Goal: Use online tool/utility: Use online tool/utility

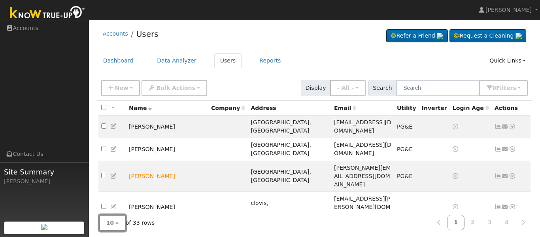
click at [116, 225] on button "10" at bounding box center [112, 223] width 27 height 16
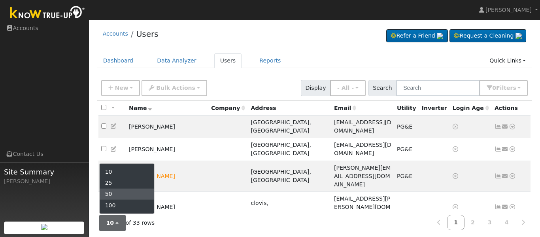
click at [116, 192] on link "50" at bounding box center [127, 193] width 55 height 11
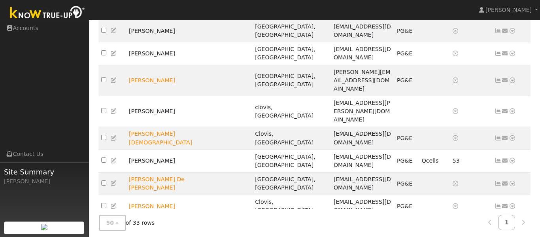
scroll to position [101, 0]
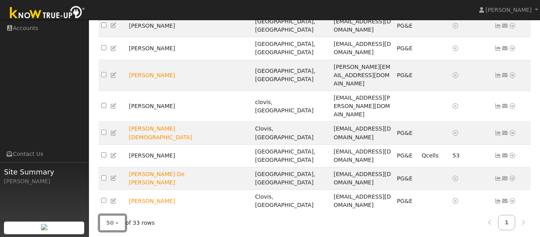
click at [115, 222] on button "50" at bounding box center [112, 223] width 27 height 16
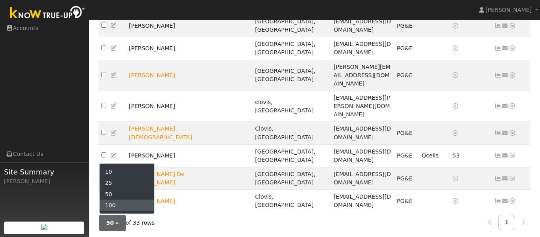
click at [114, 203] on link "100" at bounding box center [127, 204] width 55 height 11
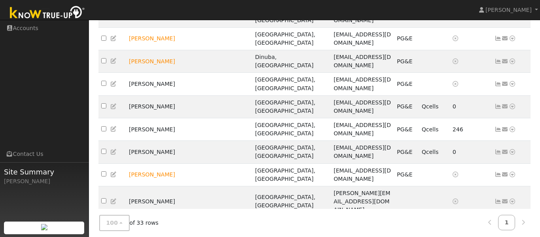
scroll to position [283, 0]
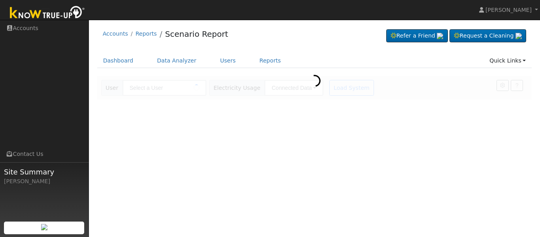
type input "[PERSON_NAME]"
type input "Southern [US_STATE] Edison"
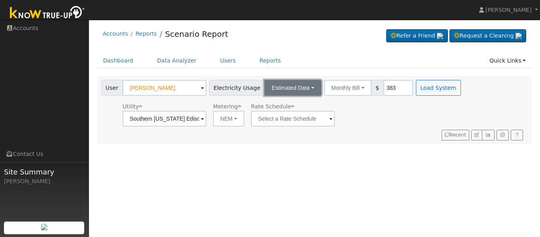
click at [311, 87] on button "Estimated Data" at bounding box center [293, 88] width 57 height 16
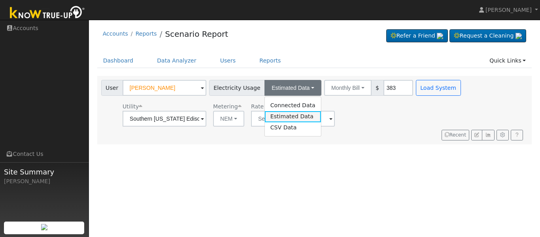
click at [305, 117] on link "Estimated Data" at bounding box center [293, 116] width 56 height 11
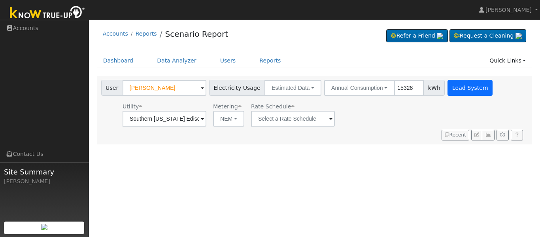
type input "15328"
click at [474, 89] on button "Load System" at bounding box center [470, 88] width 45 height 16
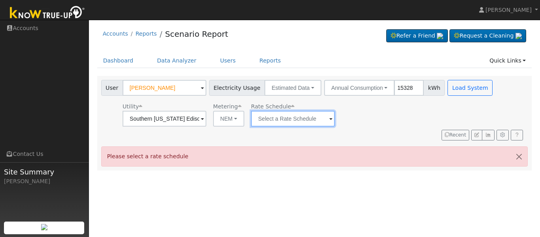
click at [334, 121] on input "text" at bounding box center [293, 119] width 84 height 16
click at [324, 119] on input "text" at bounding box center [293, 119] width 84 height 16
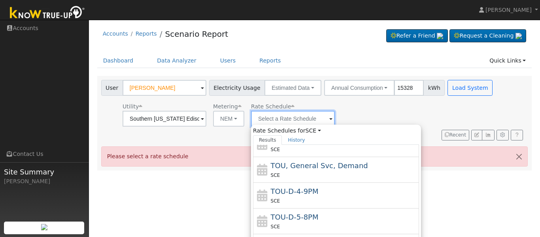
scroll to position [72, 0]
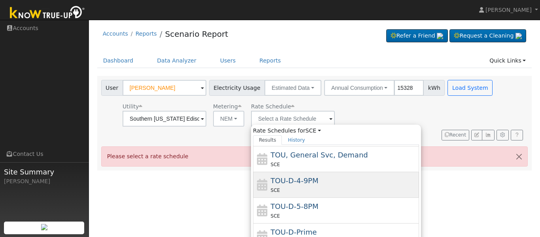
click at [310, 185] on div "TOU-D-4-9PM SCE" at bounding box center [344, 184] width 147 height 19
type input "TOU-D-4-9PM"
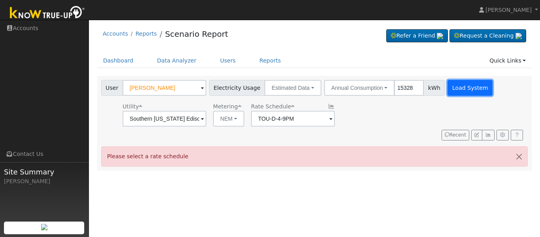
click at [452, 88] on button "Load System" at bounding box center [470, 88] width 45 height 16
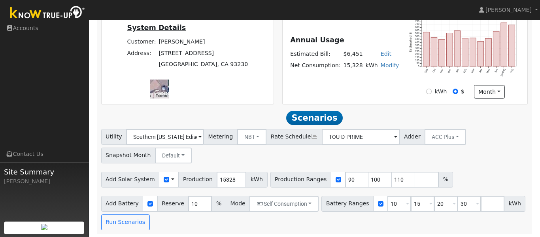
scroll to position [191, 0]
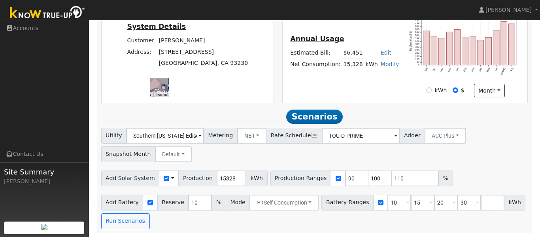
click at [495, 135] on div "Utility Southern [US_STATE] Edison Metering NBT NEM NBT Rate Schedule TOU-D-PRI…" at bounding box center [315, 143] width 430 height 37
click at [515, 164] on div "Utility Southern [US_STATE] Edison Metering NBT NEM NBT Rate Schedule TOU-D-PRI…" at bounding box center [314, 178] width 435 height 101
click at [345, 179] on input "90" at bounding box center [357, 178] width 24 height 16
type input "100"
type input "110"
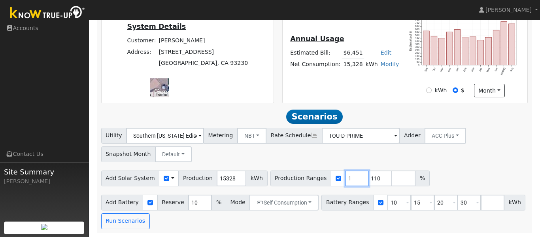
type input "110"
type input "120"
type input "123"
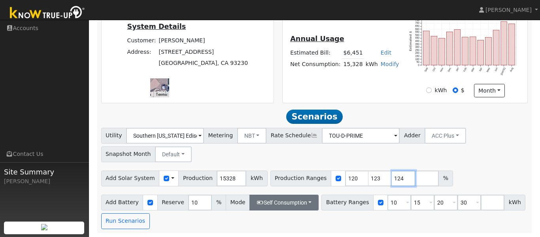
type input "124"
click at [293, 204] on button "Self Consumption" at bounding box center [284, 203] width 69 height 16
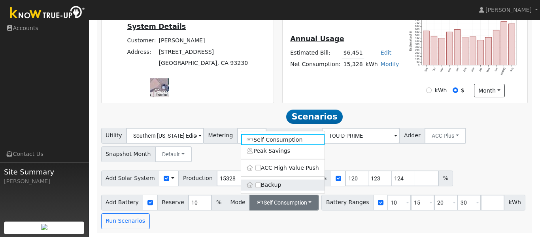
click at [288, 187] on label "Backup" at bounding box center [282, 184] width 83 height 11
click at [261, 187] on input "Backup" at bounding box center [259, 185] width 6 height 6
type input "20"
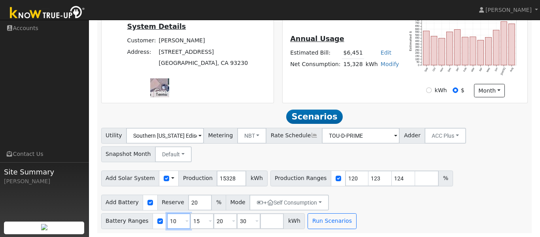
click at [191, 213] on span "10 Overrides Reserve % Mode None None Self Consumption Peak Savings ACC High Va…" at bounding box center [179, 221] width 24 height 16
type input "15"
type input "20"
type input "30"
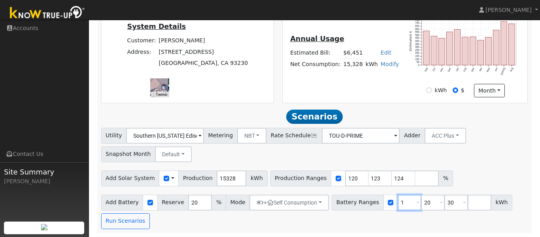
type input "20"
type input "30"
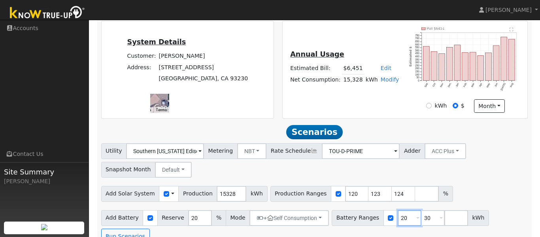
type input "20"
click at [447, 218] on input "number" at bounding box center [457, 218] width 24 height 16
type input "40"
click at [505, 186] on div "Add Solar System Use CSV Data Production 15328 kWh Production Ranges 120 123 12…" at bounding box center [315, 192] width 430 height 19
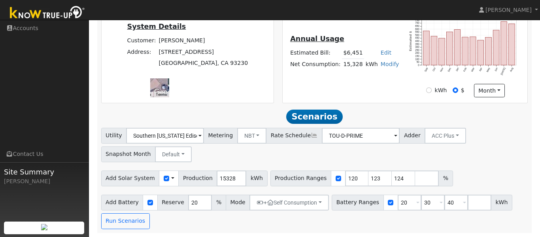
scroll to position [191, 0]
click at [127, 223] on button "Run Scenarios" at bounding box center [125, 221] width 49 height 16
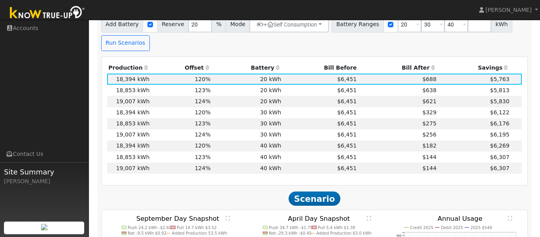
scroll to position [367, 0]
